Goal: Transaction & Acquisition: Purchase product/service

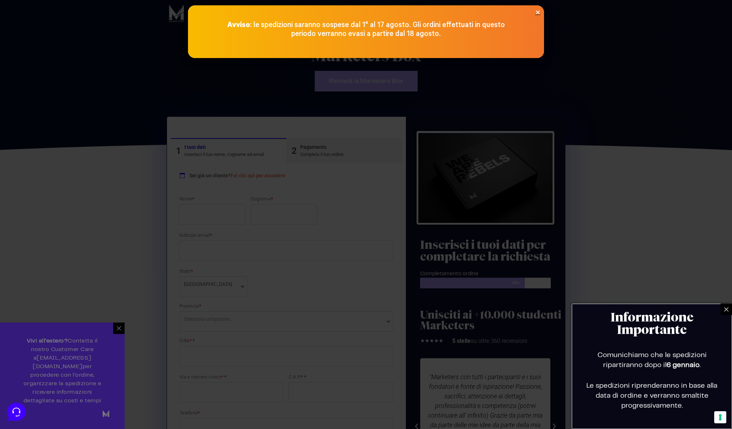
click at [537, 11] on icon "Close" at bounding box center [537, 12] width 5 height 5
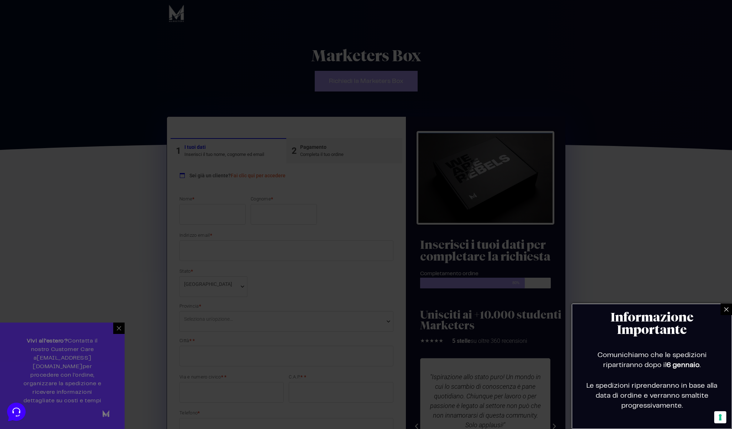
click at [725, 311] on icon at bounding box center [726, 309] width 4 height 4
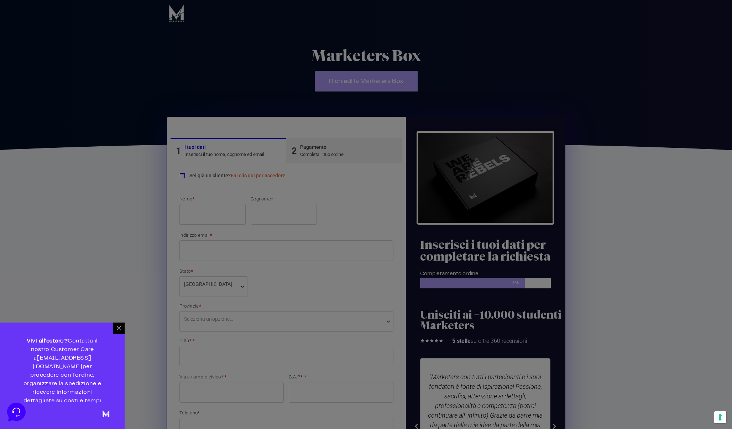
click at [122, 334] on div at bounding box center [118, 328] width 11 height 11
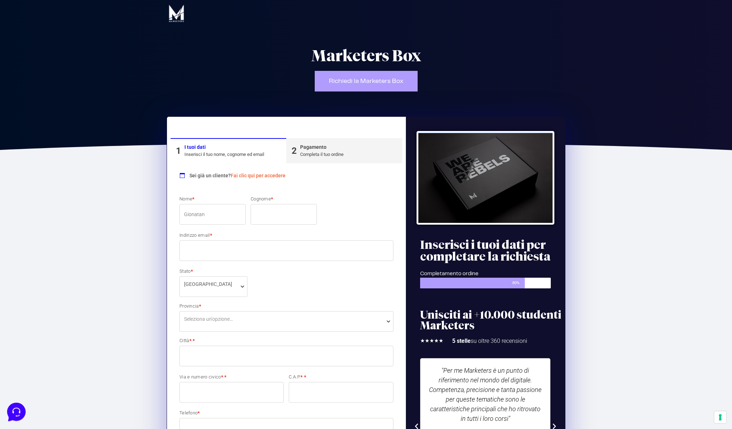
type input "Gionatan"
type input "Gallitelli"
click at [372, 229] on div "Nome * Gionatan Cognome * Gallitelli Indirizzo email * Stato * Seleziona un Pae…" at bounding box center [286, 376] width 219 height 361
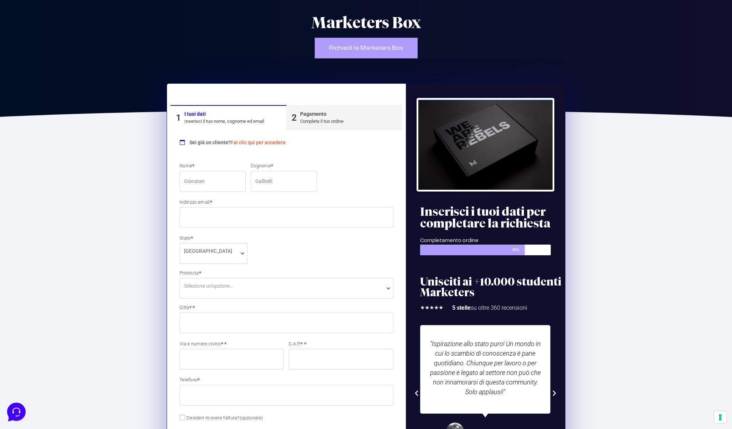
scroll to position [33, 0]
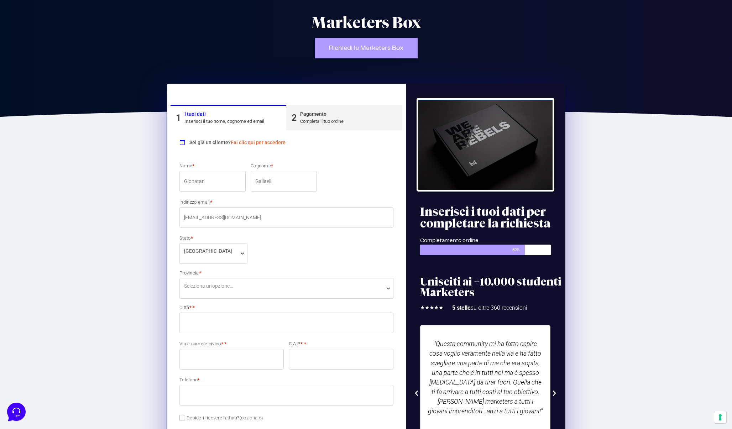
type input "[EMAIL_ADDRESS][DOMAIN_NAME]"
click at [335, 255] on div "Nome * [PERSON_NAME] * Gallitelli Indirizzo email * [EMAIL_ADDRESS][DOMAIN_NAME…" at bounding box center [286, 342] width 219 height 361
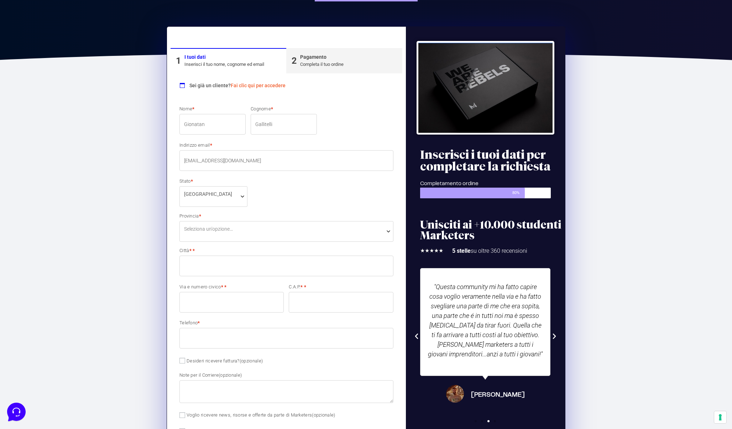
scroll to position [92, 0]
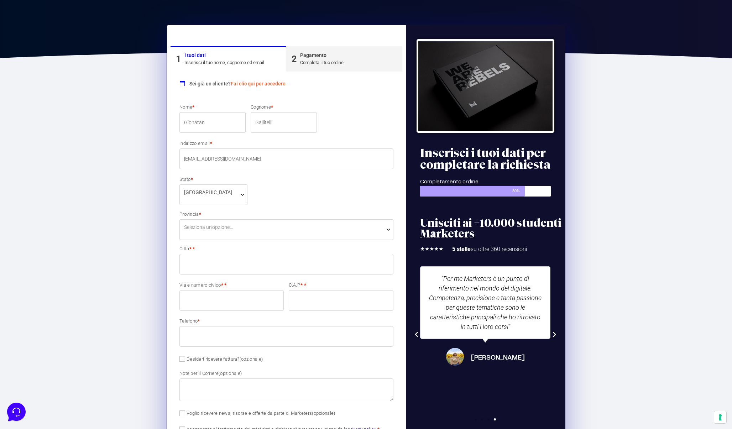
click at [279, 232] on span "Seleziona un'opzione…" at bounding box center [287, 229] width 214 height 21
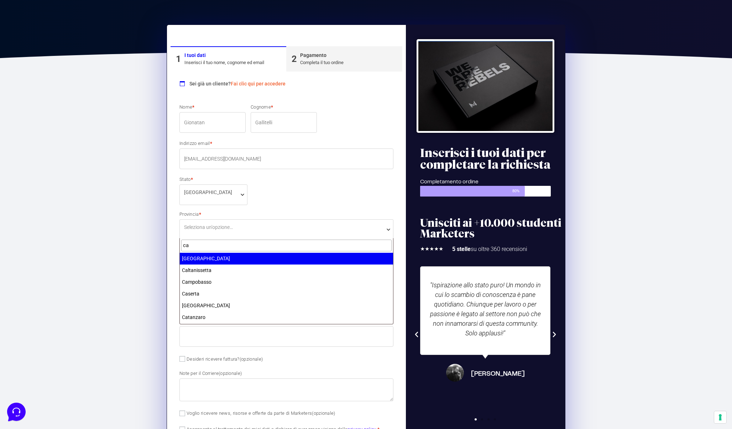
type input "c"
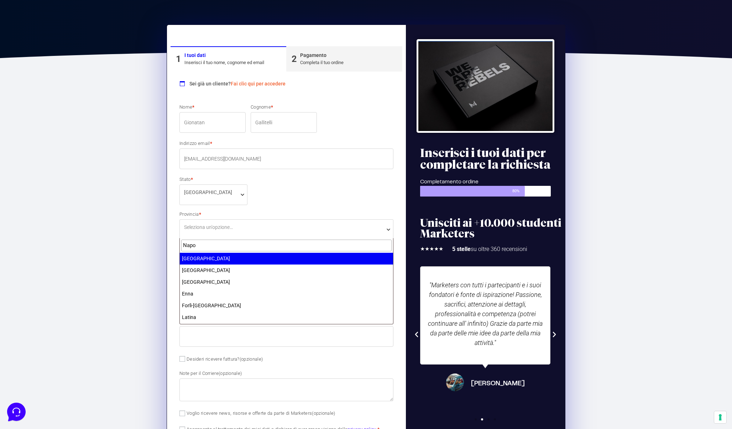
type input "Napo"
select select "NA"
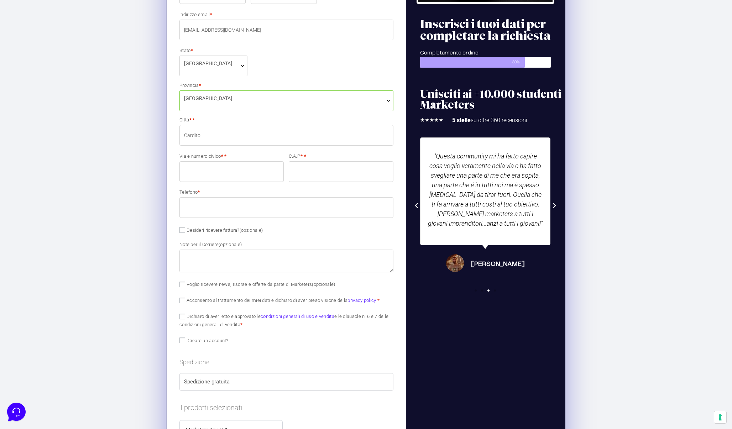
scroll to position [224, 0]
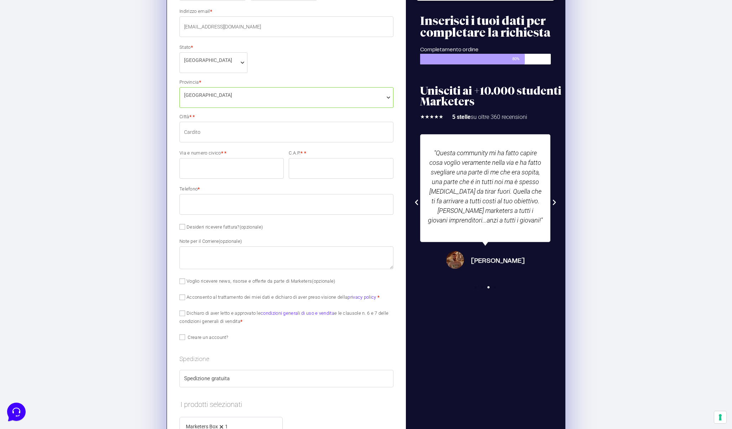
type input "Cardito"
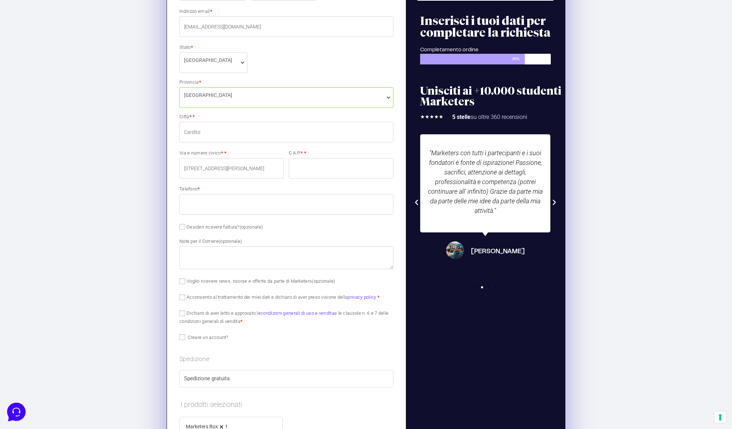
type input "[STREET_ADDRESS][PERSON_NAME]"
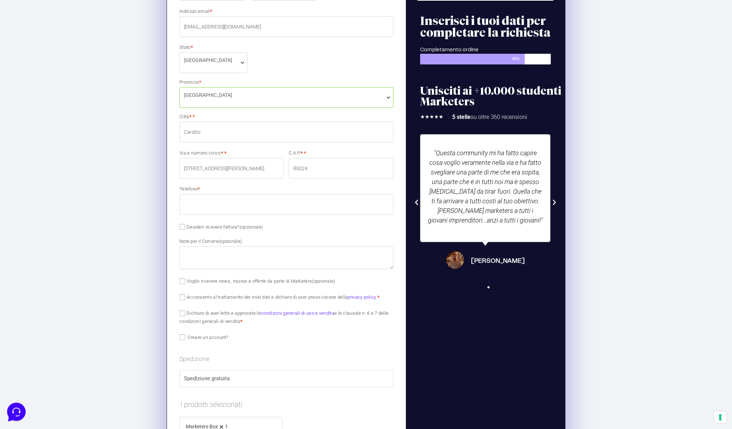
type input "80024"
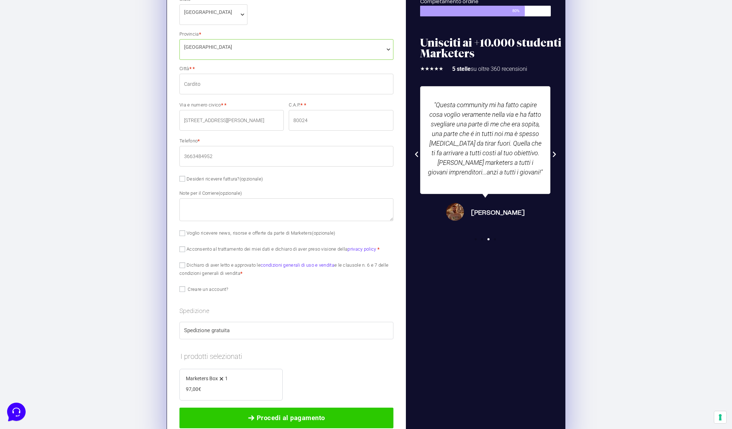
scroll to position [274, 0]
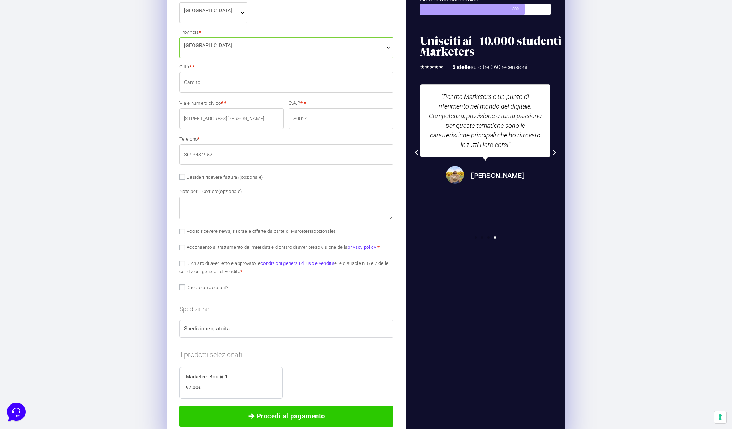
type input "3663484952"
click at [212, 175] on label "Desideri ricevere fattura? (opzionale)" at bounding box center [221, 177] width 83 height 5
click at [185, 175] on input "Desideri ricevere fattura? (opzionale)" at bounding box center [183, 177] width 6 height 6
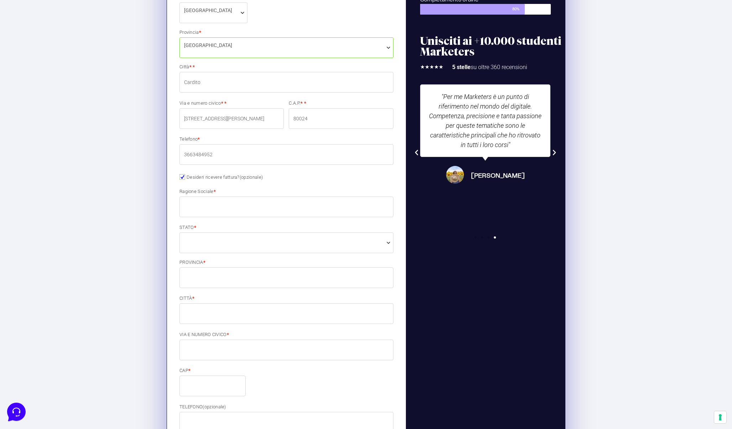
click at [212, 175] on label "Desideri ricevere fattura? (opzionale)" at bounding box center [221, 177] width 83 height 5
click at [185, 175] on input "Desideri ricevere fattura? (opzionale)" at bounding box center [183, 177] width 6 height 6
checkbox input "false"
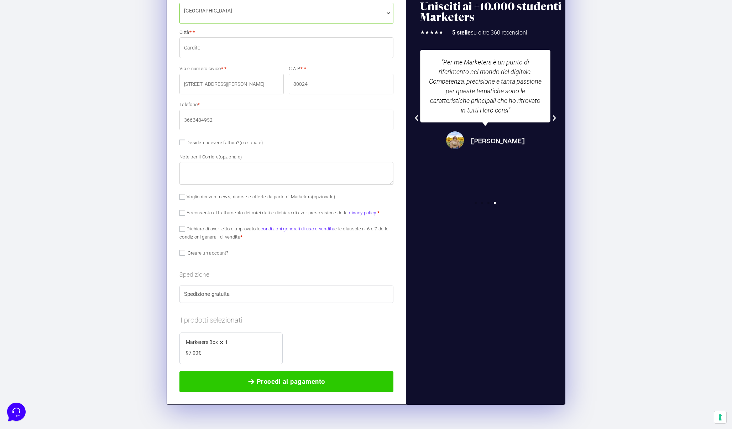
scroll to position [311, 0]
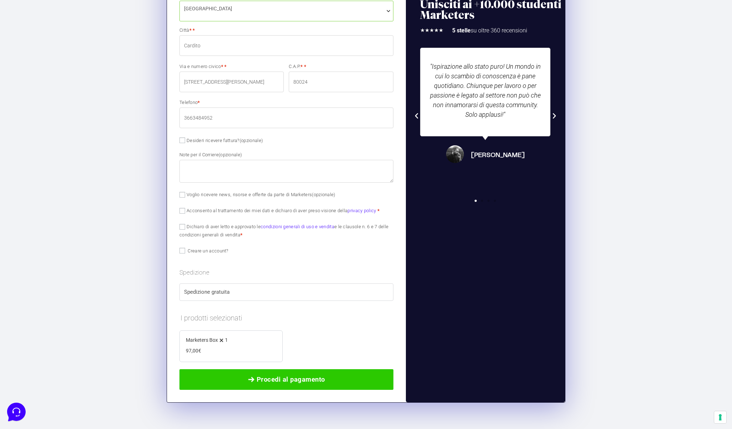
click at [269, 195] on label "Voglio ricevere news, risorse e offerte da parte di Marketers (opzionale)" at bounding box center [258, 194] width 156 height 5
click at [185, 195] on input "Voglio ricevere news, risorse e offerte da parte di Marketers (opzionale)" at bounding box center [183, 195] width 6 height 6
checkbox input "true"
click at [239, 210] on label "Acconsento al trattamento dei miei dati e dichiaro di aver preso visione della …" at bounding box center [280, 210] width 200 height 5
click at [185, 210] on input "Acconsento al trattamento dei miei dati e dichiaro di aver preso visione della …" at bounding box center [183, 211] width 6 height 6
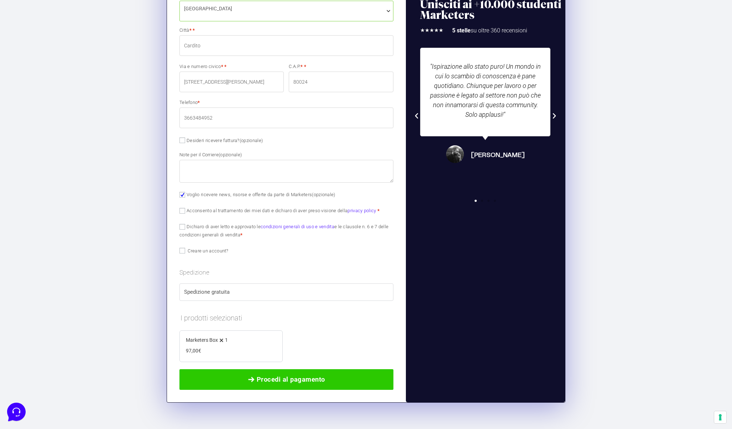
checkbox input "true"
click at [230, 227] on label "Dichiaro di aver letto e approvato le condizioni generali di uso e vendita e le…" at bounding box center [284, 231] width 209 height 14
click at [185, 227] on input "Dichiaro di aver letto e approvato le condizioni generali di uso e vendita e le…" at bounding box center [183, 227] width 6 height 6
checkbox input "true"
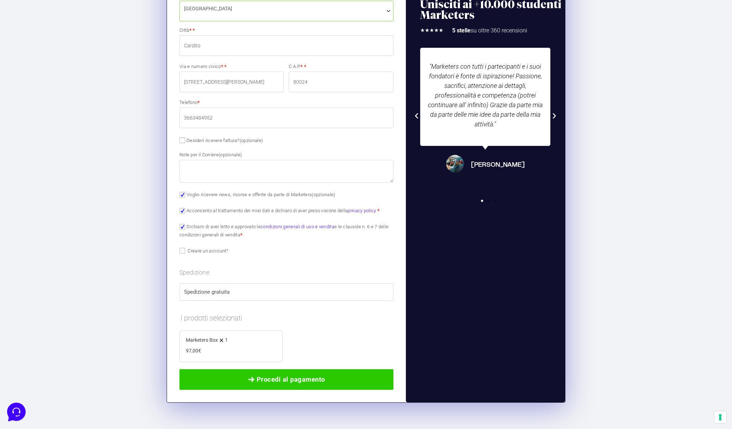
click at [211, 250] on span "Creare un account?" at bounding box center [208, 250] width 41 height 5
click at [185, 250] on input "Creare un account?" at bounding box center [183, 251] width 6 height 6
checkbox input "true"
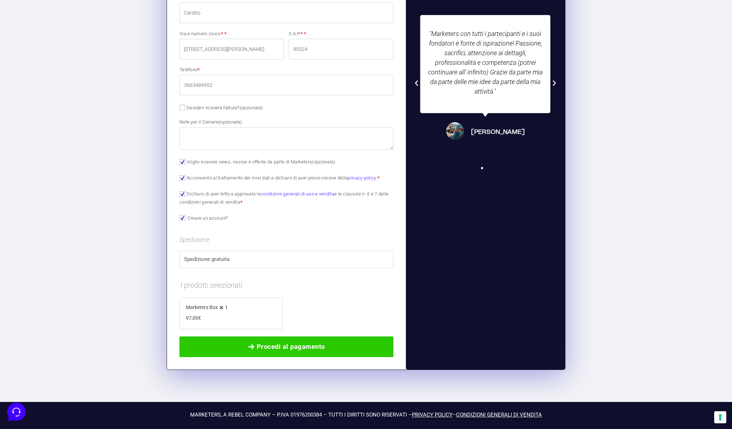
scroll to position [343, 0]
click at [245, 258] on label "Spedizione gratuita" at bounding box center [286, 260] width 205 height 8
click at [220, 258] on label "Spedizione gratuita" at bounding box center [286, 260] width 205 height 8
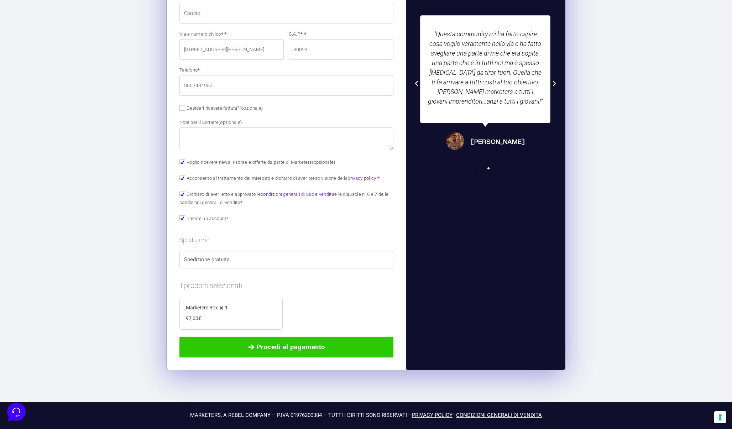
click at [216, 308] on span "Marketers Box" at bounding box center [202, 308] width 32 height 6
click at [245, 259] on label "Spedizione gratuita" at bounding box center [286, 260] width 205 height 8
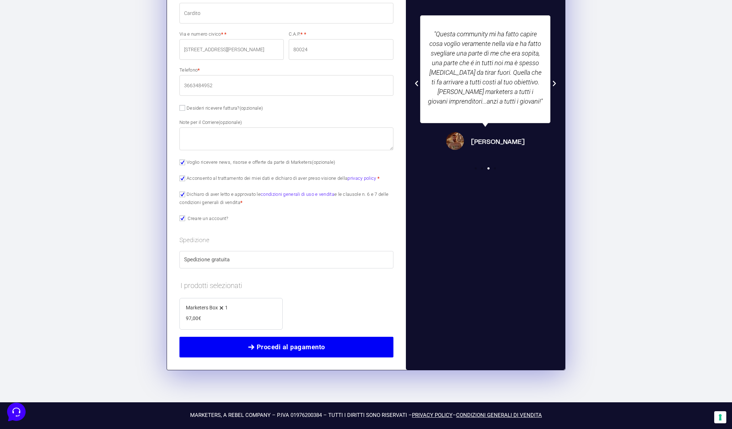
click at [283, 343] on span "Procedi al pagamento" at bounding box center [291, 347] width 68 height 10
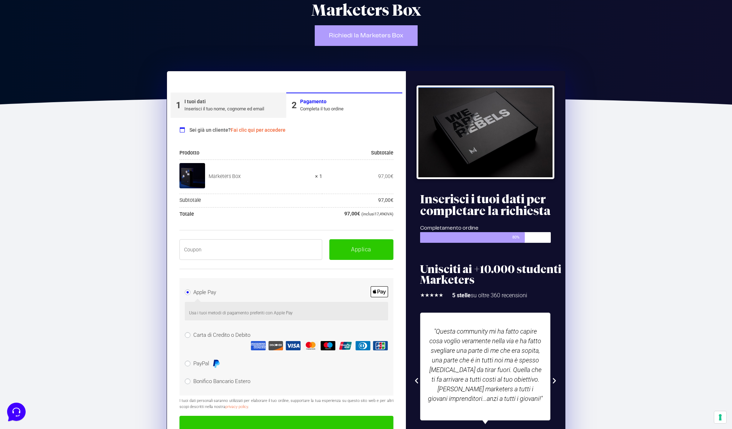
scroll to position [44, 0]
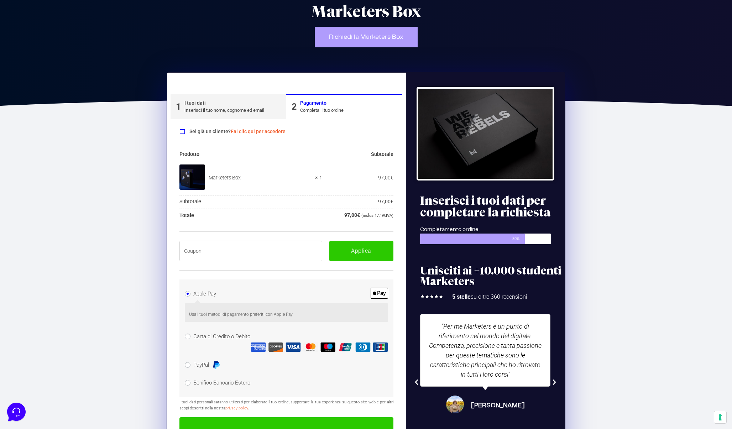
click at [261, 246] on input "text" at bounding box center [251, 251] width 143 height 21
paste input "BOXPRO100OFF"
type input "BOXPRO100OFF"
click at [343, 254] on button "Applica" at bounding box center [361, 251] width 64 height 21
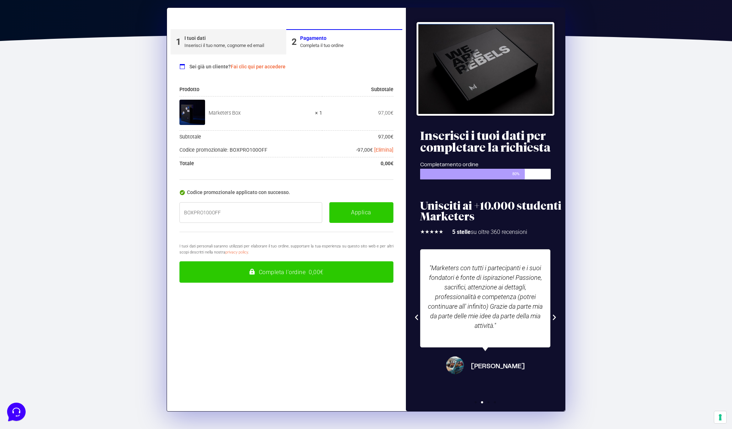
scroll to position [109, 0]
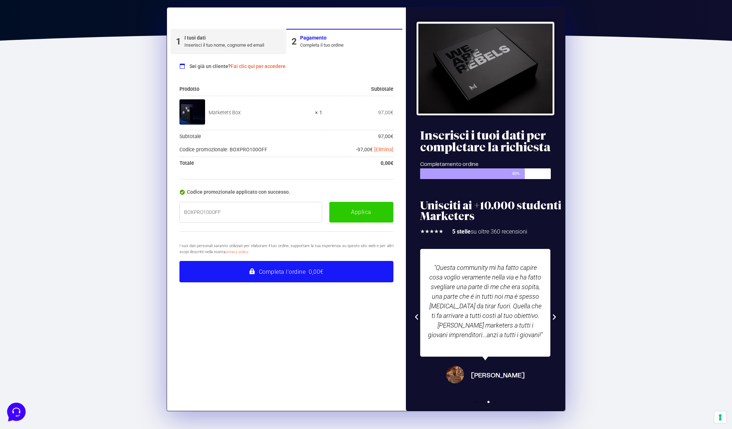
click at [305, 271] on button "Completa l'ordine 0,00€" at bounding box center [287, 271] width 214 height 21
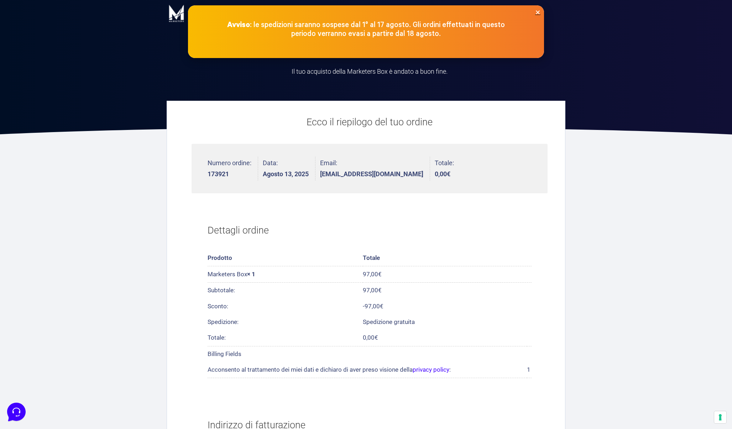
click at [537, 14] on icon "Close" at bounding box center [537, 12] width 5 height 5
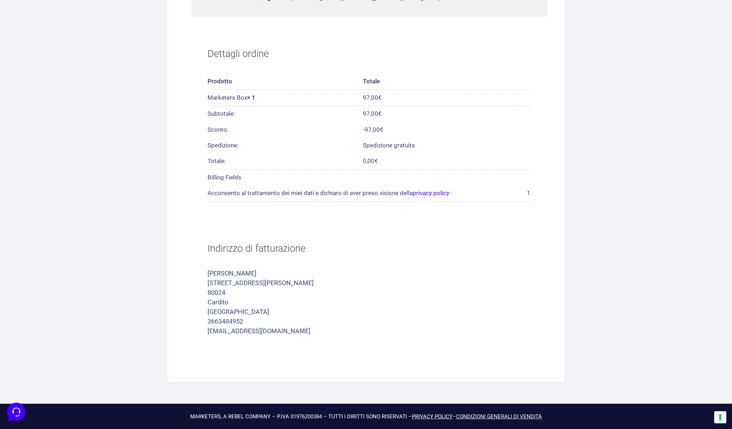
scroll to position [-6, 0]
